Goal: Task Accomplishment & Management: Use online tool/utility

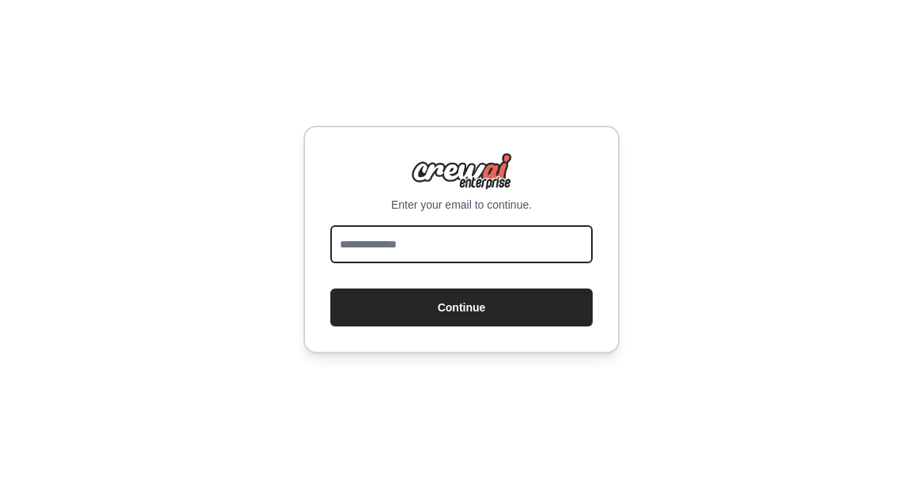
click at [531, 251] on input "email" at bounding box center [461, 244] width 262 height 38
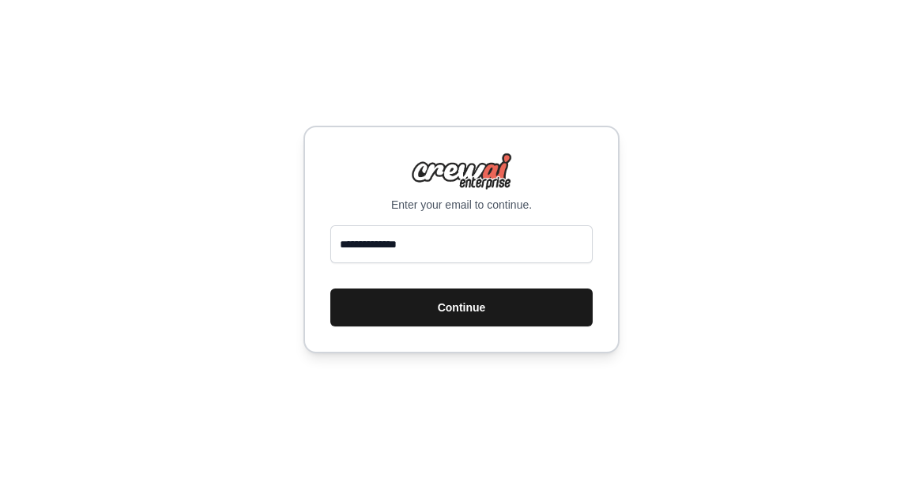
click at [524, 319] on button "Continue" at bounding box center [461, 307] width 262 height 38
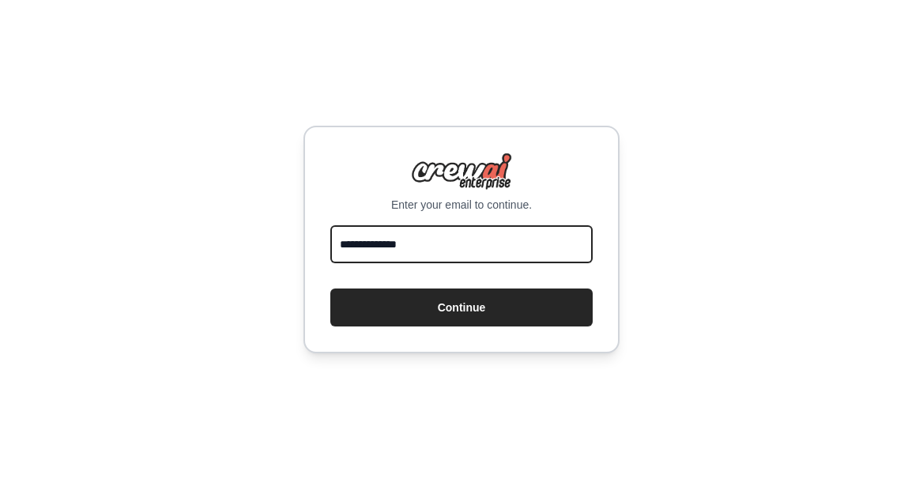
click at [514, 253] on input "**********" at bounding box center [461, 244] width 262 height 38
type input "**********"
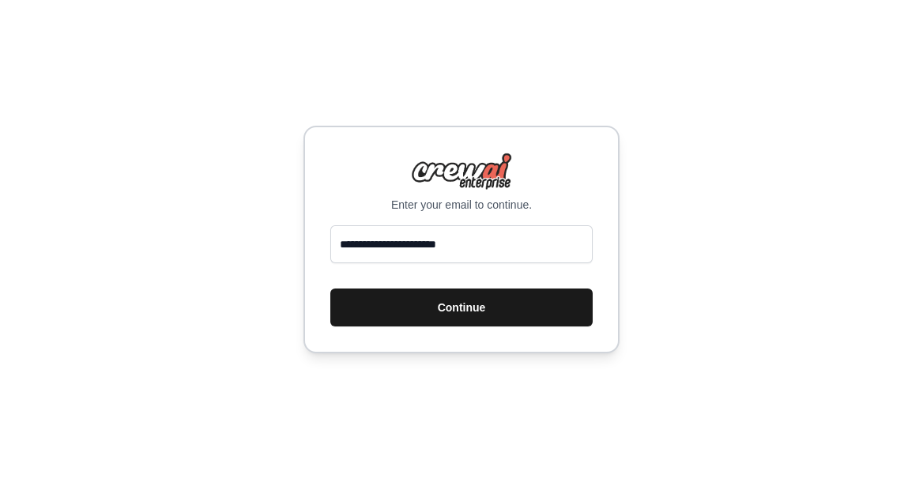
click at [488, 320] on button "Continue" at bounding box center [461, 307] width 262 height 38
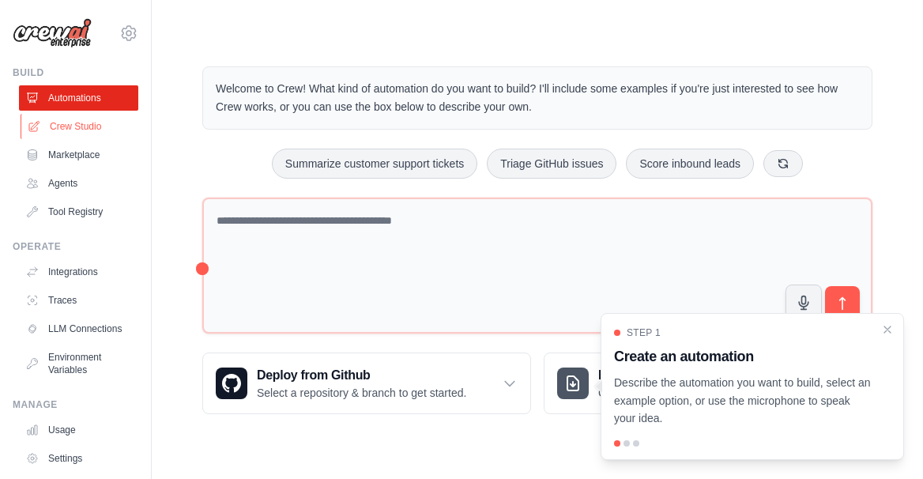
click at [116, 139] on link "Crew Studio" at bounding box center [80, 126] width 119 height 25
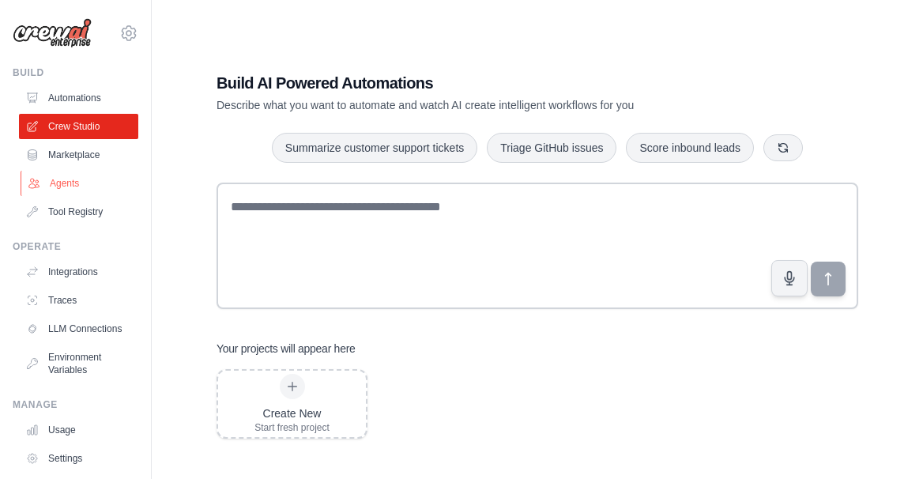
click at [96, 196] on link "Agents" at bounding box center [80, 183] width 119 height 25
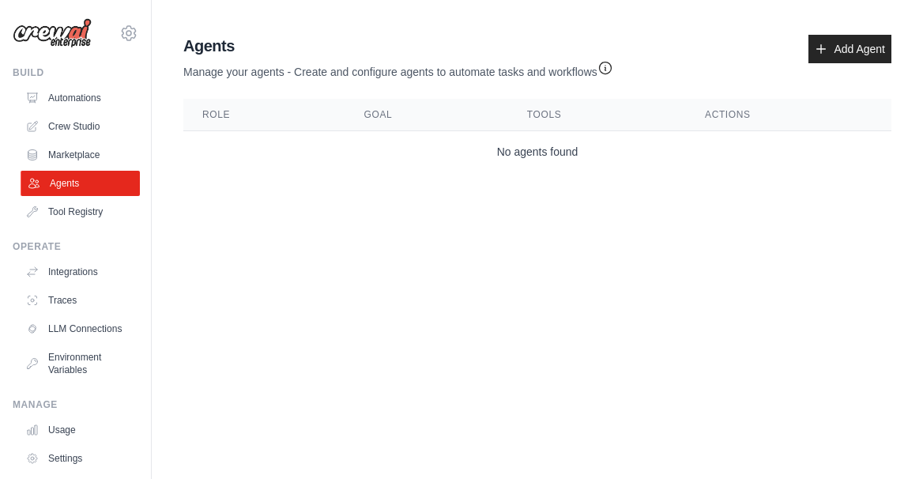
click at [98, 196] on link "Agents" at bounding box center [80, 183] width 119 height 25
click at [808, 63] on link "Add Agent" at bounding box center [849, 49] width 83 height 28
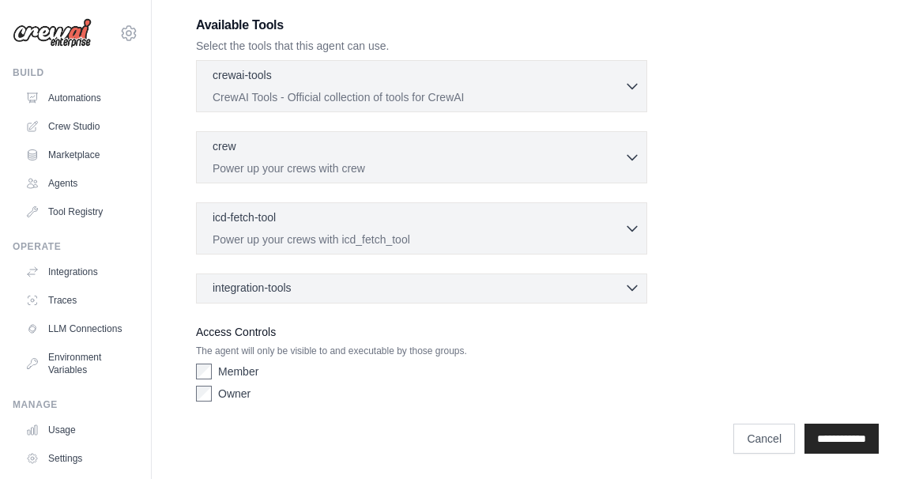
scroll to position [594, 0]
click at [631, 296] on icon "button" at bounding box center [632, 288] width 16 height 16
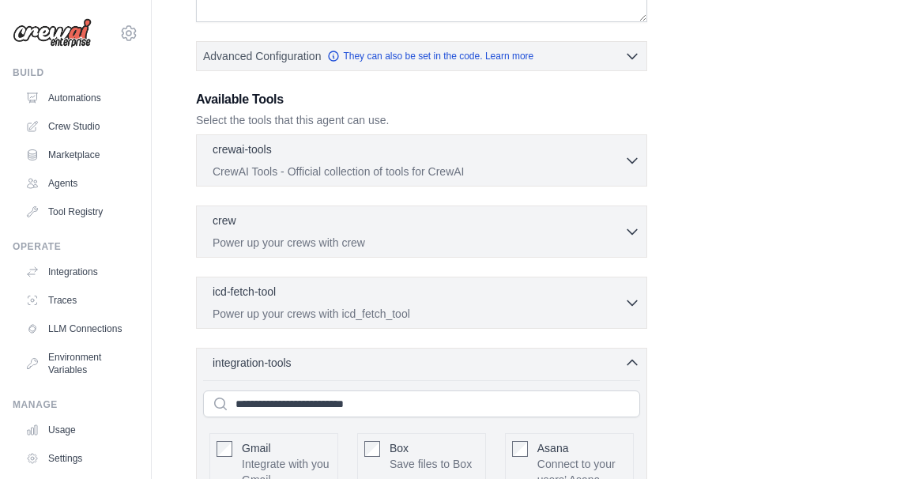
scroll to position [376, 0]
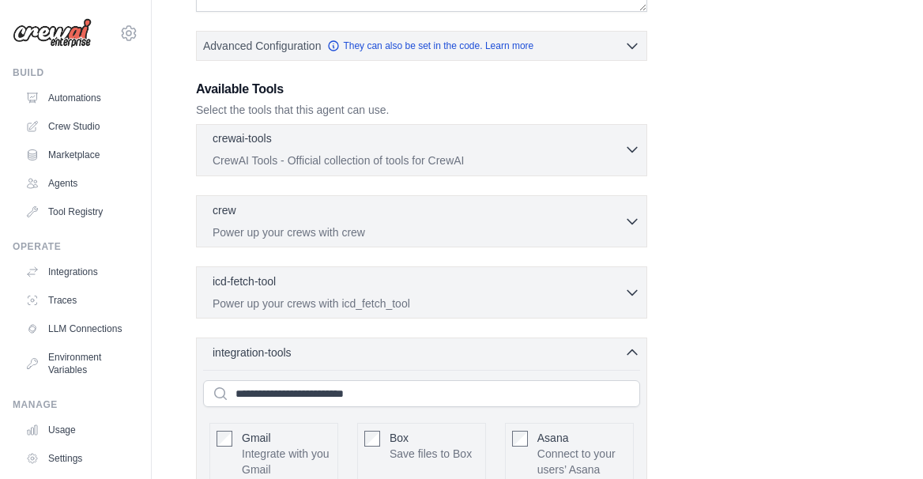
click at [633, 157] on icon "button" at bounding box center [632, 149] width 16 height 16
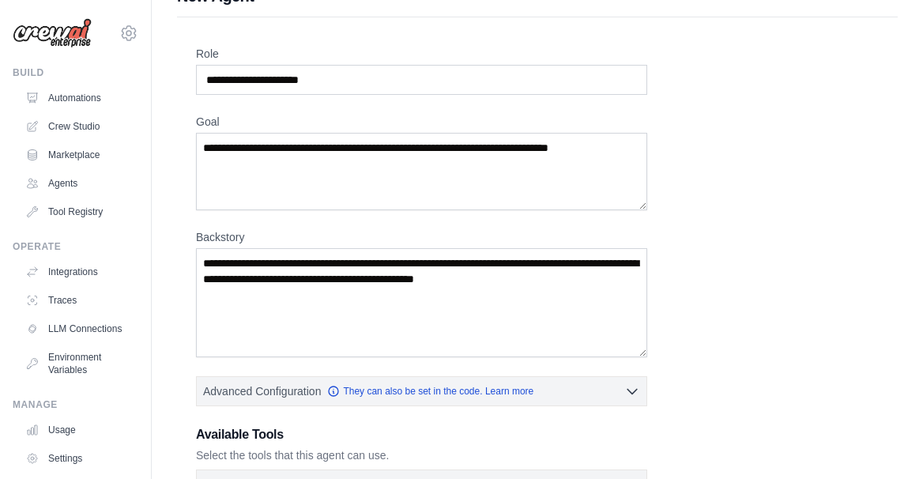
scroll to position [0, 0]
